Goal: Task Accomplishment & Management: Manage account settings

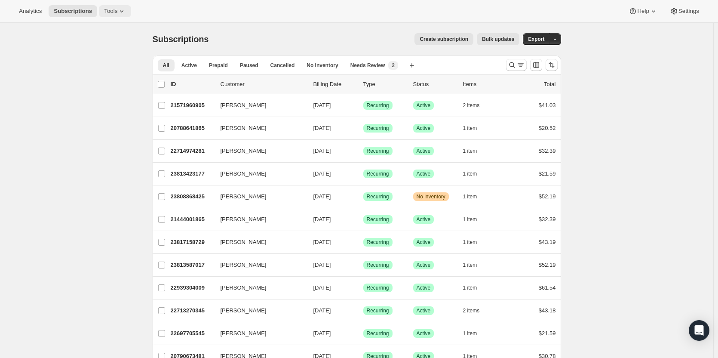
click at [111, 9] on span "Tools" at bounding box center [110, 11] width 13 height 7
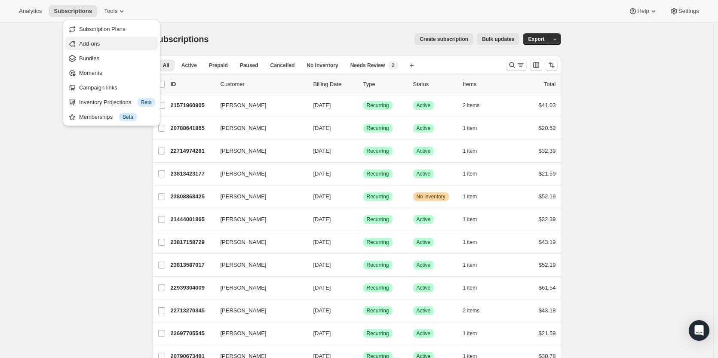
click at [87, 46] on span "Add-ons" at bounding box center [89, 43] width 21 height 6
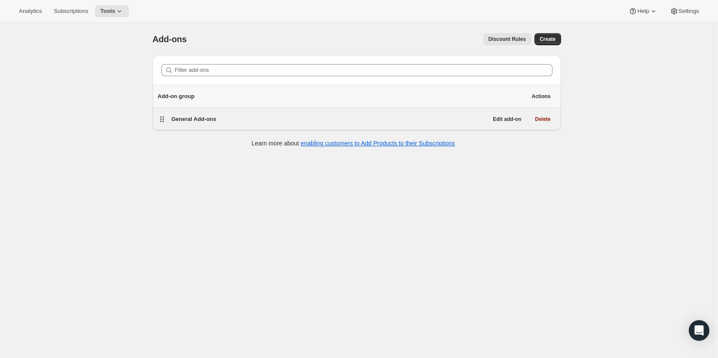
click at [204, 121] on span "General Add-ons" at bounding box center [194, 119] width 45 height 6
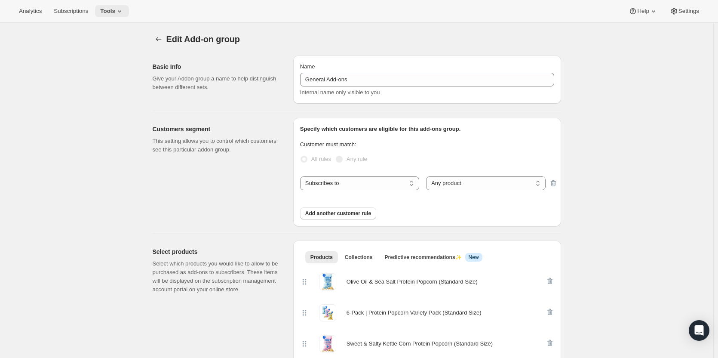
click at [115, 14] on icon at bounding box center [119, 11] width 9 height 9
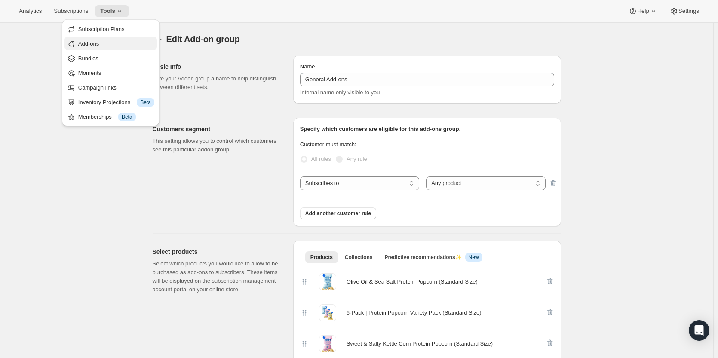
click at [97, 46] on span "Add-ons" at bounding box center [88, 43] width 21 height 6
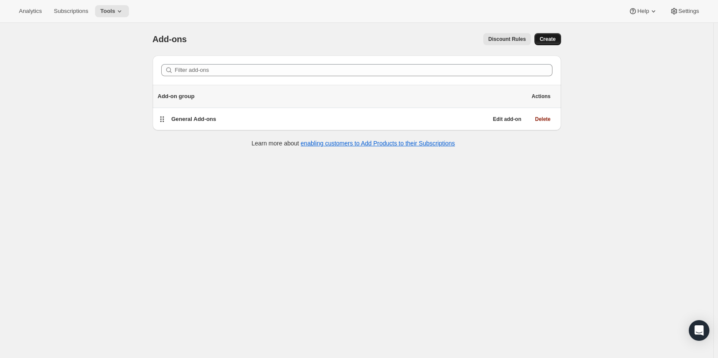
click at [553, 40] on span "Create" at bounding box center [548, 39] width 16 height 7
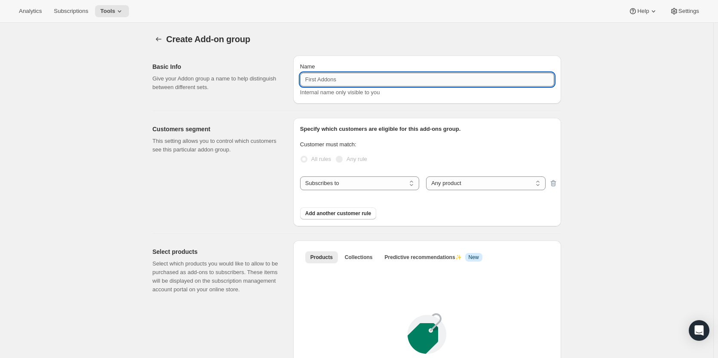
click at [348, 78] on input "Name" at bounding box center [427, 80] width 254 height 14
type input "Chip Clip"
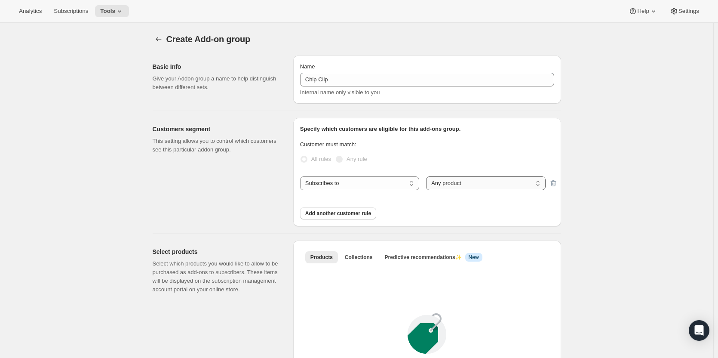
click at [448, 184] on select "Any product Specific products Specific product variants" at bounding box center [485, 183] width 119 height 14
click at [413, 201] on div "Add another customer rule" at bounding box center [427, 208] width 254 height 22
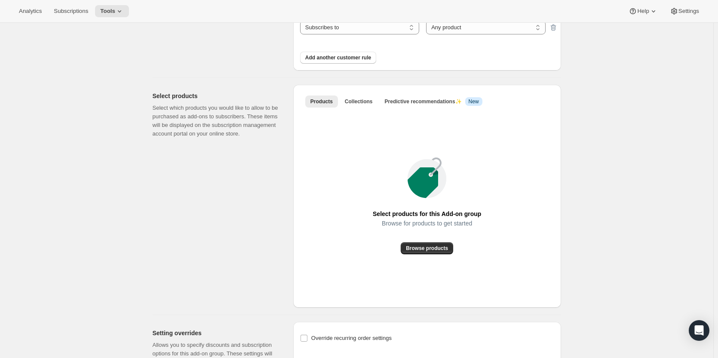
scroll to position [172, 0]
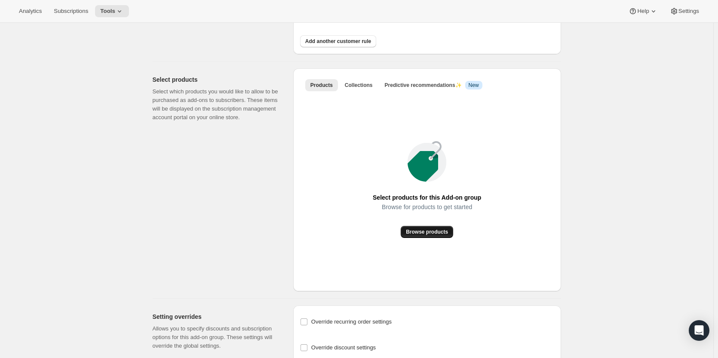
click at [428, 233] on span "Browse products" at bounding box center [427, 231] width 42 height 7
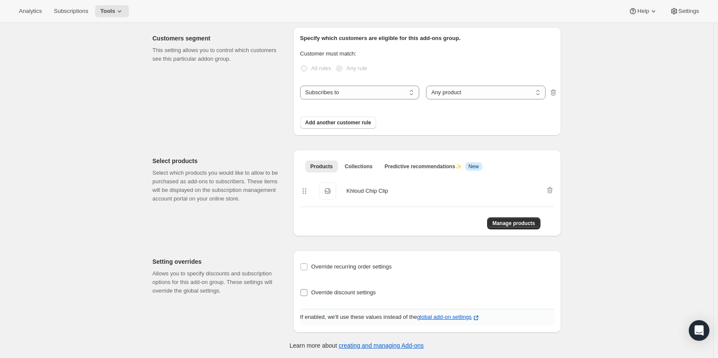
click at [304, 295] on input "Override discount settings" at bounding box center [304, 292] width 7 height 7
checkbox input "true"
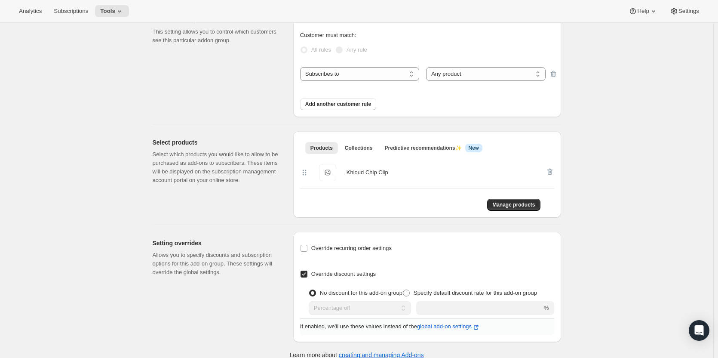
scroll to position [119, 0]
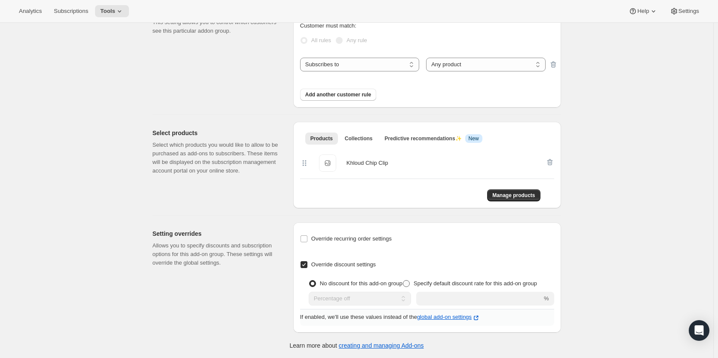
click at [410, 283] on span at bounding box center [406, 283] width 7 height 7
click at [404, 280] on input "Specify default discount rate for this add-on group" at bounding box center [403, 280] width 0 height 0
radio input "true"
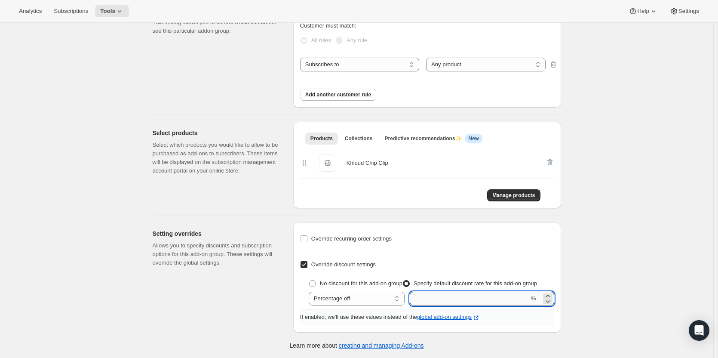
click at [452, 297] on input "integer" at bounding box center [470, 299] width 120 height 14
type input "100"
click at [599, 277] on div "Create Add-on group. This page is ready Create Add-on group Basic Info Give you…" at bounding box center [357, 131] width 714 height 454
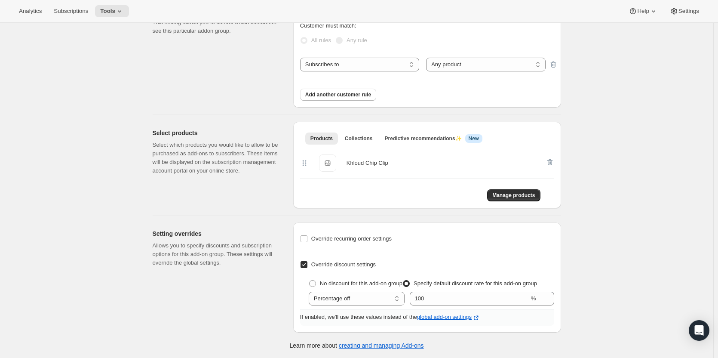
click at [306, 265] on input "Override discount settings" at bounding box center [304, 264] width 7 height 7
checkbox input "false"
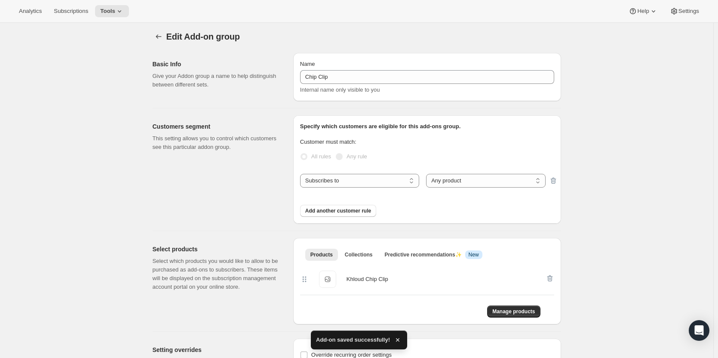
scroll to position [0, 0]
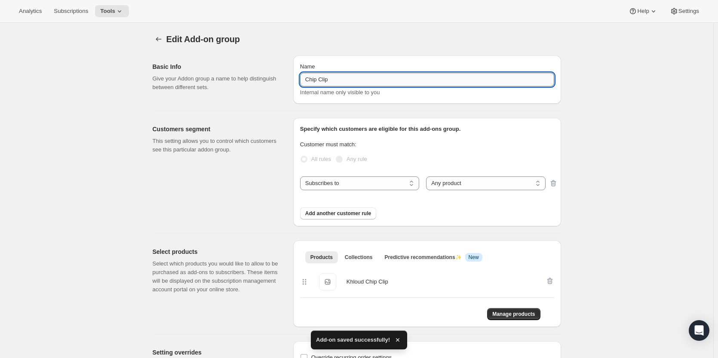
click at [308, 81] on input "Chip Clip" at bounding box center [427, 80] width 254 height 14
type input "Khloud Chip Clip"
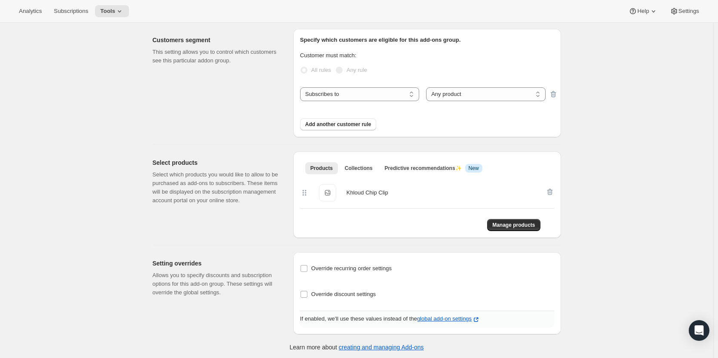
scroll to position [91, 0]
click at [68, 11] on span "Subscriptions" at bounding box center [71, 11] width 34 height 7
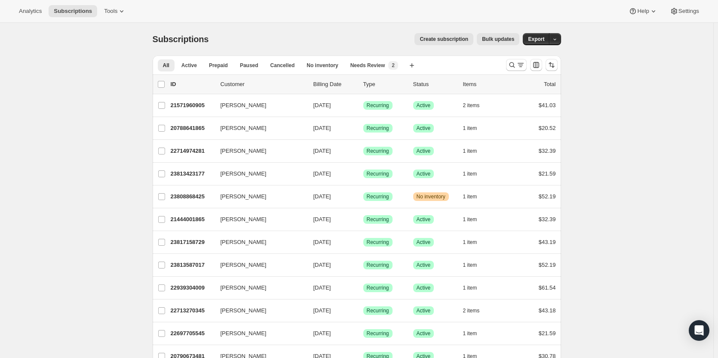
click at [505, 39] on span "Bulk updates" at bounding box center [498, 39] width 32 height 7
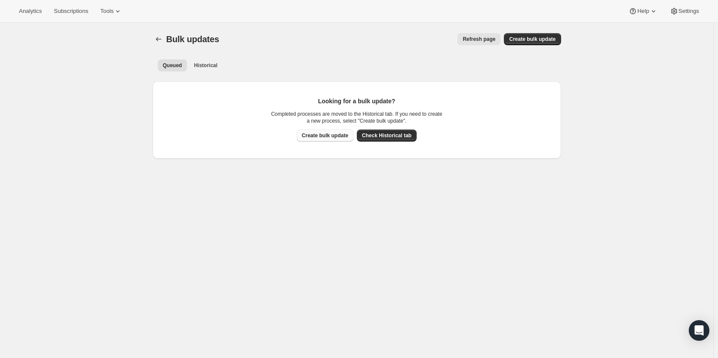
click at [311, 136] on span "Create bulk update" at bounding box center [325, 135] width 46 height 7
select select "09"
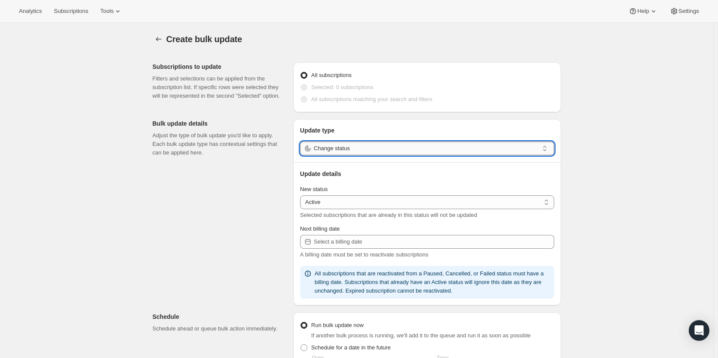
click at [368, 147] on input "Change status" at bounding box center [426, 149] width 225 height 14
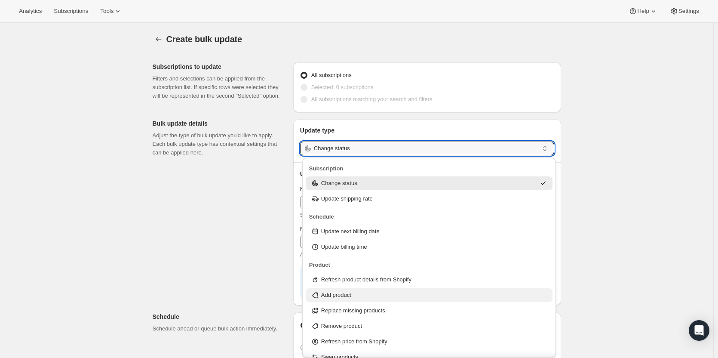
click at [348, 292] on p "Add product" at bounding box center [336, 295] width 30 height 9
type input "Add product"
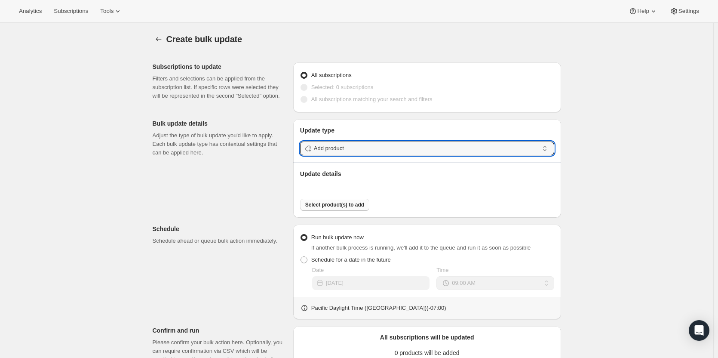
click at [320, 206] on span "Select product(s) to add" at bounding box center [334, 204] width 59 height 7
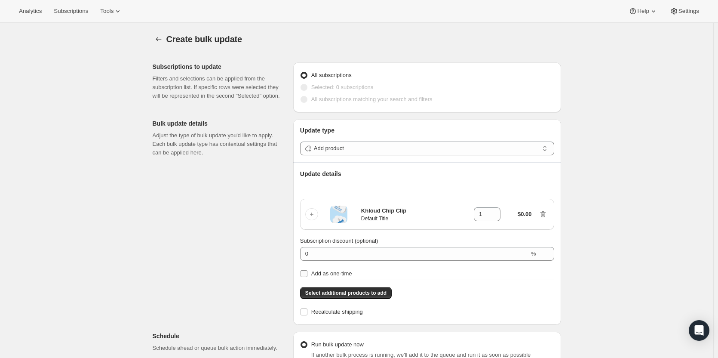
click at [306, 276] on input "Add as one-time" at bounding box center [304, 273] width 7 height 7
checkbox input "true"
click at [307, 86] on span at bounding box center [304, 87] width 7 height 7
click at [162, 40] on icon "button" at bounding box center [158, 39] width 9 height 9
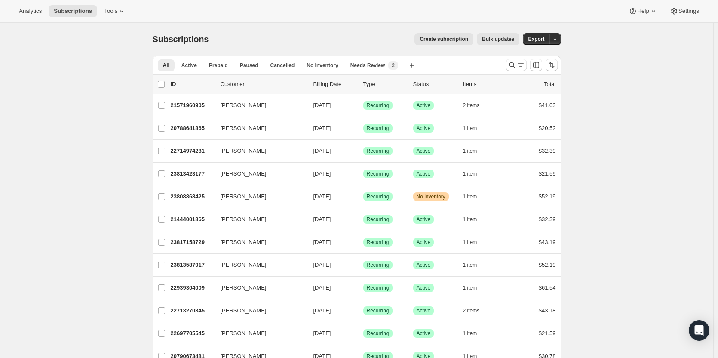
click at [507, 41] on span "Bulk updates" at bounding box center [498, 39] width 32 height 7
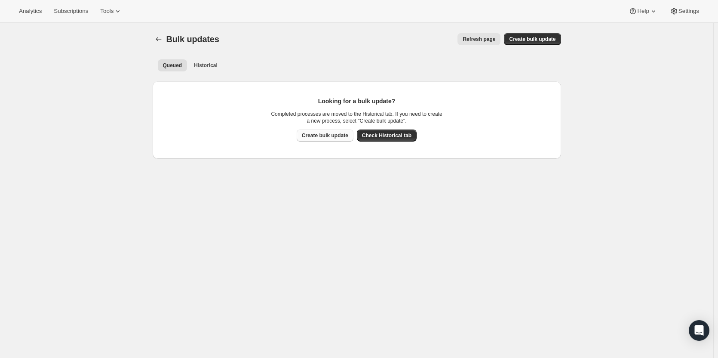
click at [328, 138] on span "Create bulk update" at bounding box center [325, 135] width 46 height 7
select select "09"
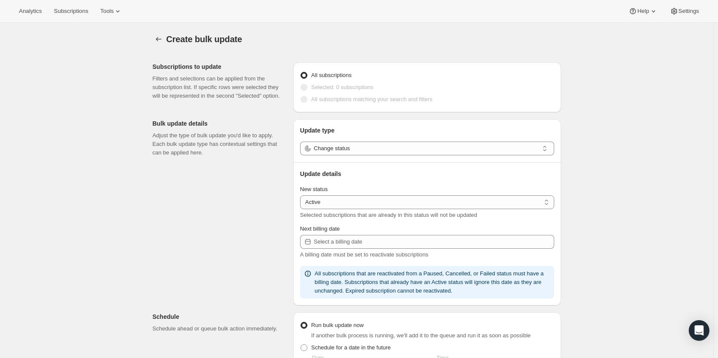
click at [305, 87] on span at bounding box center [304, 87] width 7 height 7
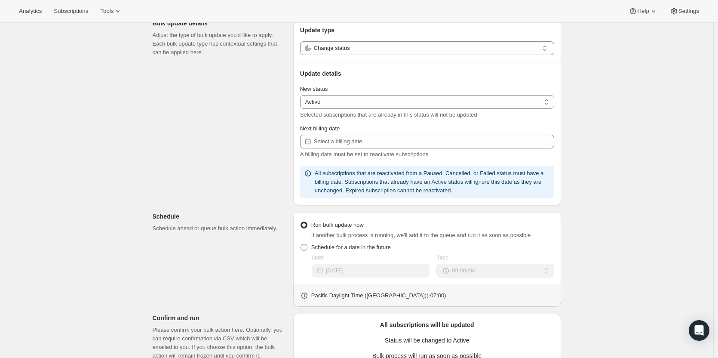
scroll to position [43, 0]
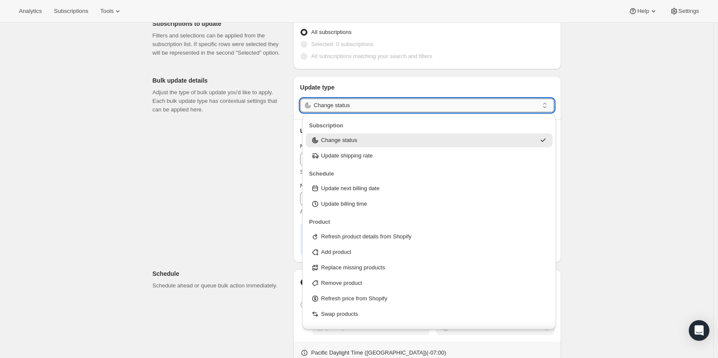
click at [358, 106] on input "Change status" at bounding box center [426, 106] width 225 height 14
click at [358, 255] on div "Add product" at bounding box center [429, 252] width 237 height 9
type input "Add product"
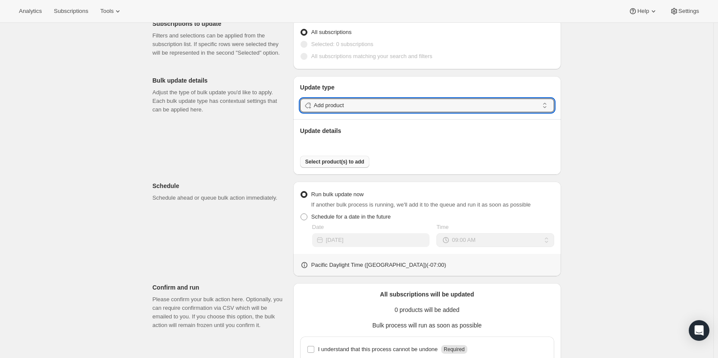
click at [321, 160] on span "Select product(s) to add" at bounding box center [334, 161] width 59 height 7
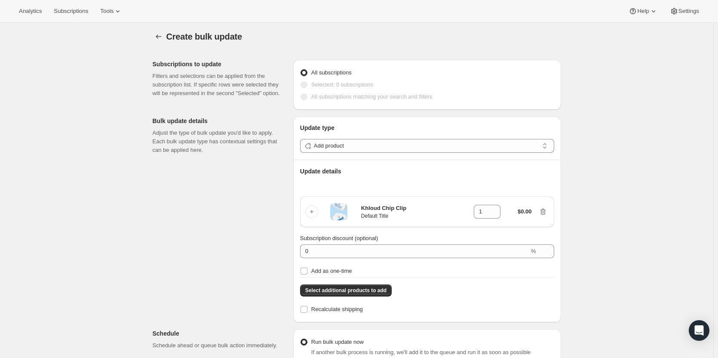
scroll to position [0, 0]
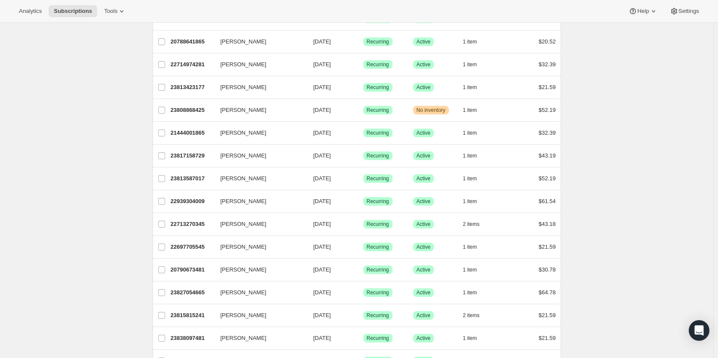
scroll to position [86, 0]
click at [104, 14] on span "Tools" at bounding box center [110, 11] width 13 height 7
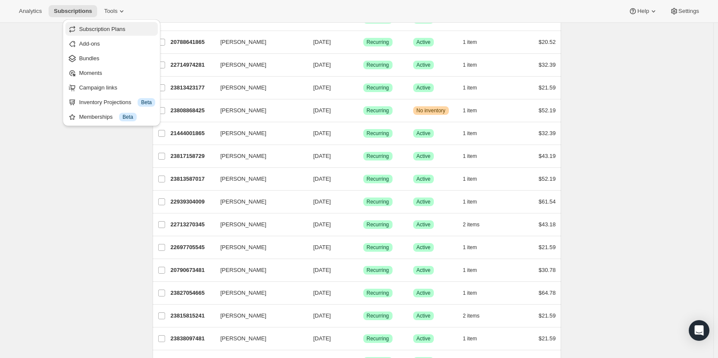
click at [105, 24] on button "Subscription Plans" at bounding box center [111, 29] width 92 height 14
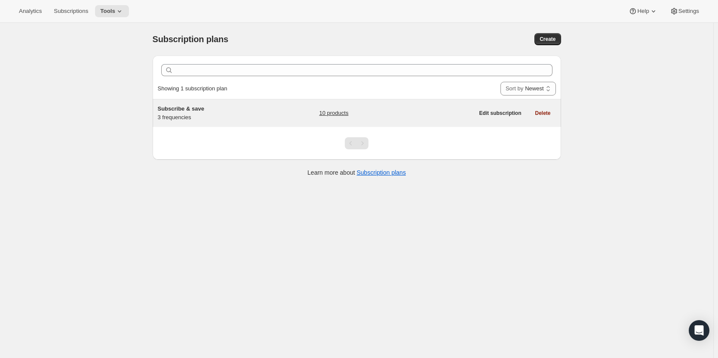
click at [173, 115] on div "Subscribe & save 3 frequencies" at bounding box center [212, 113] width 108 height 17
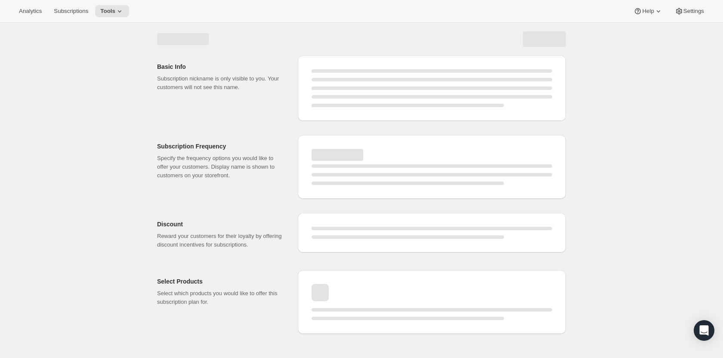
select select "WEEK"
select select "MONTH"
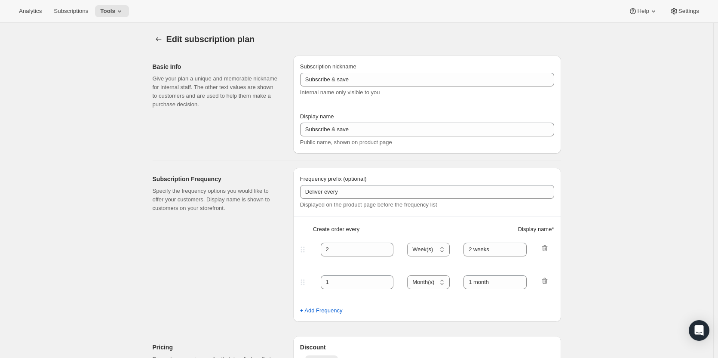
select select "MONTH"
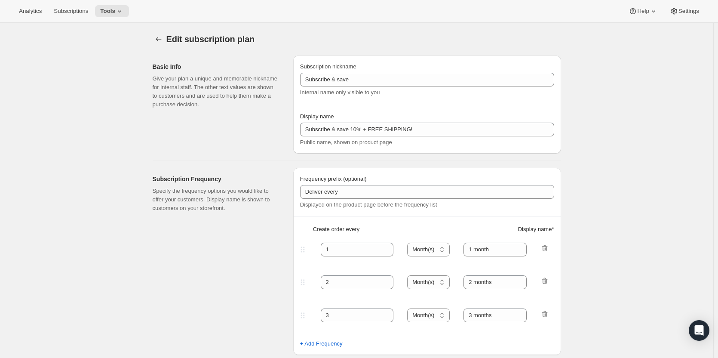
type input "Subscribe & save 10% + FREE SHIPPING!"
type input "1"
select select "MONTH"
type input "1 month"
type input "2"
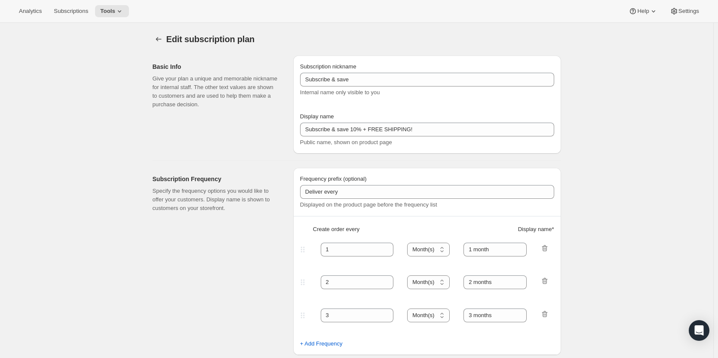
type input "2 months"
type input "10"
type input "No obligation, modify or cancel your subscription anytime."
click at [73, 11] on span "Subscriptions" at bounding box center [71, 11] width 34 height 7
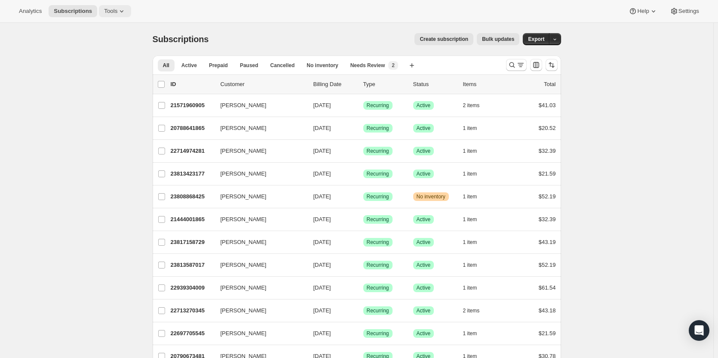
click at [104, 9] on span "Tools" at bounding box center [110, 11] width 13 height 7
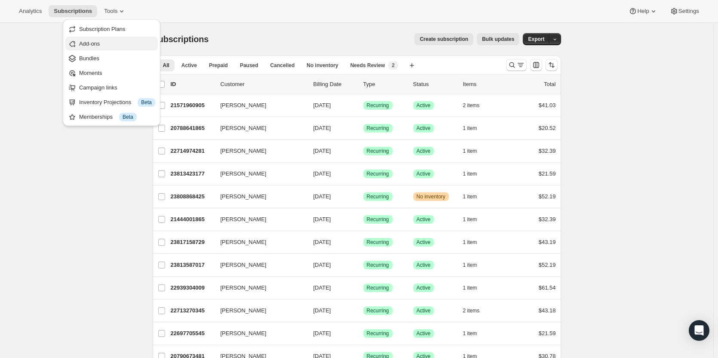
click at [92, 40] on span "Add-ons" at bounding box center [89, 43] width 21 height 6
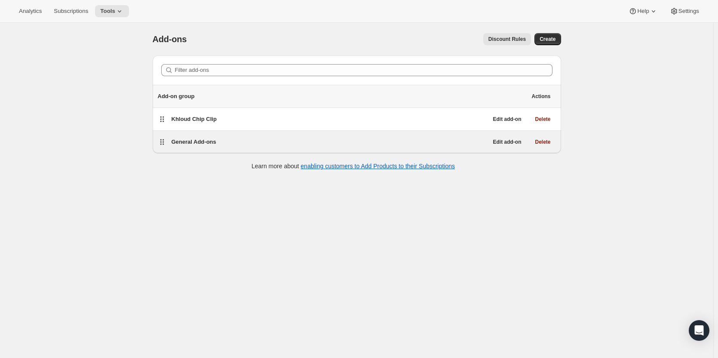
click at [202, 143] on span "General Add-ons" at bounding box center [194, 142] width 45 height 6
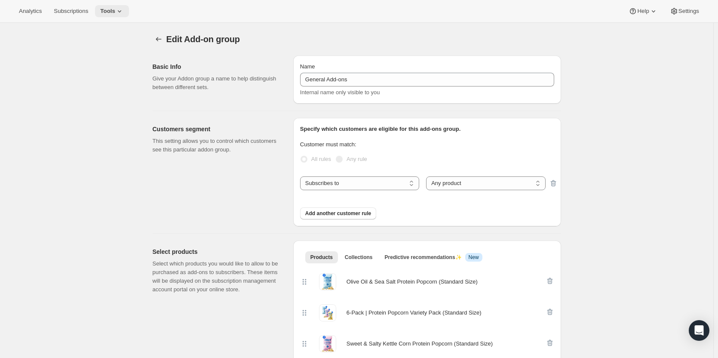
click at [108, 8] on span "Tools" at bounding box center [107, 11] width 15 height 7
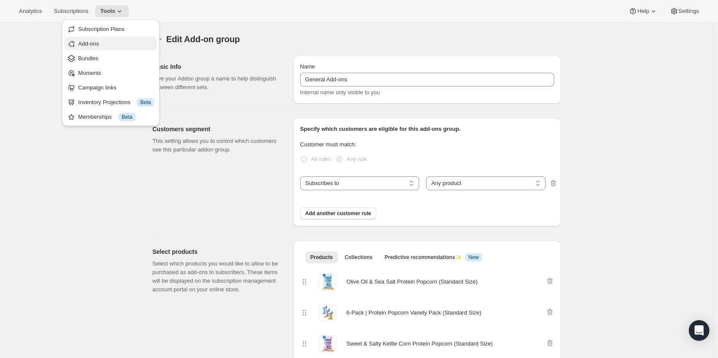
click at [95, 43] on span "Add-ons" at bounding box center [88, 43] width 21 height 6
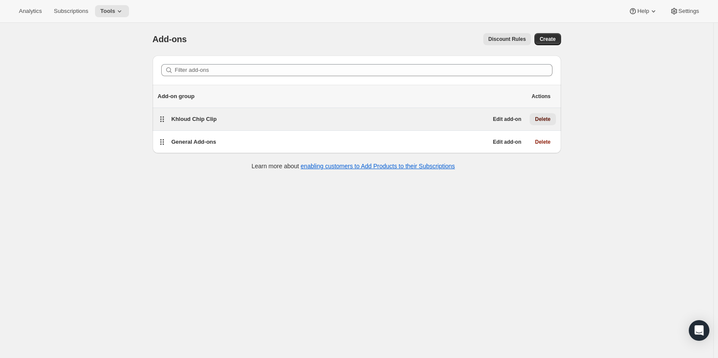
click at [544, 117] on span "Delete" at bounding box center [542, 119] width 15 height 7
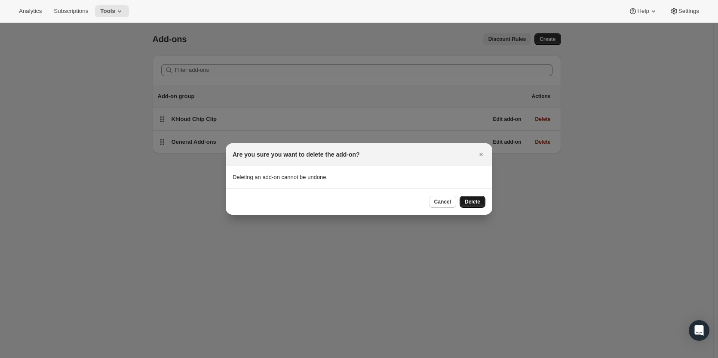
click at [477, 202] on span "Delete" at bounding box center [472, 201] width 15 height 7
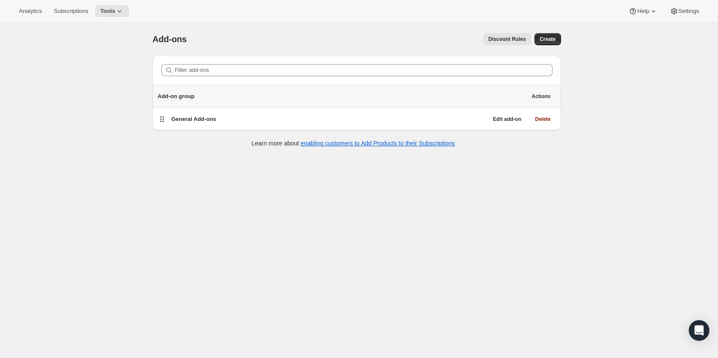
click at [92, 128] on div "Add-ons. This page is ready Add-ons Discount Rules More actions Discount Rules …" at bounding box center [357, 202] width 714 height 358
